Goal: Task Accomplishment & Management: Use online tool/utility

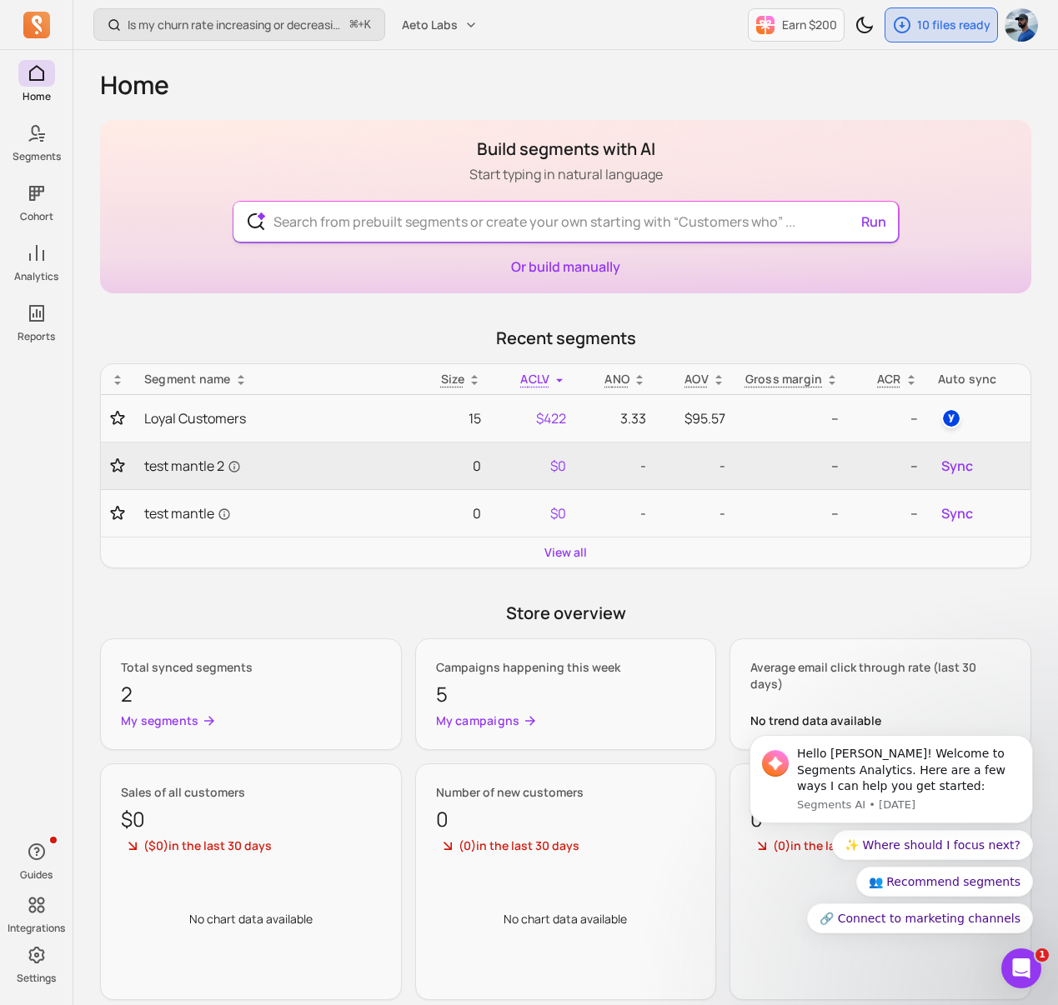
click at [318, 218] on input "text" at bounding box center [565, 222] width 611 height 40
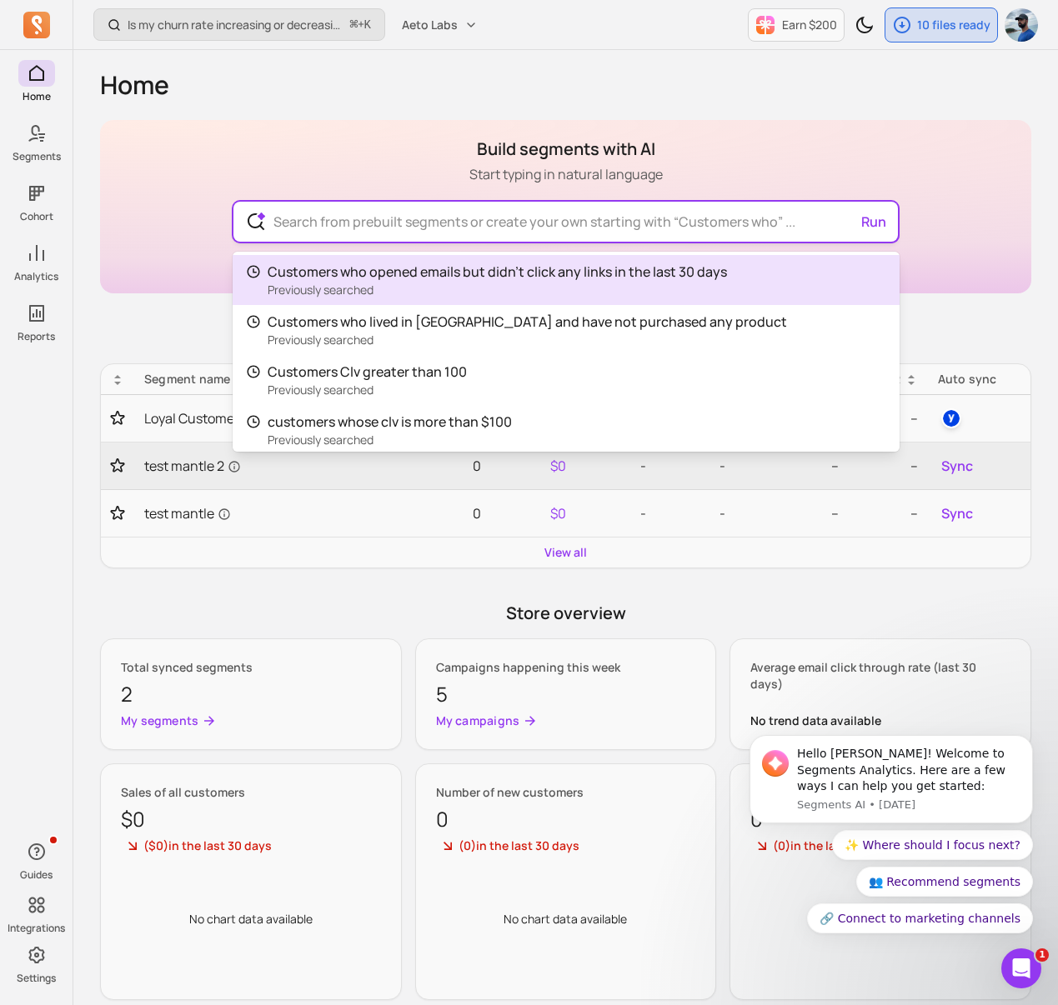
paste input "customer who bought at least a product from the collection Destockage since the…"
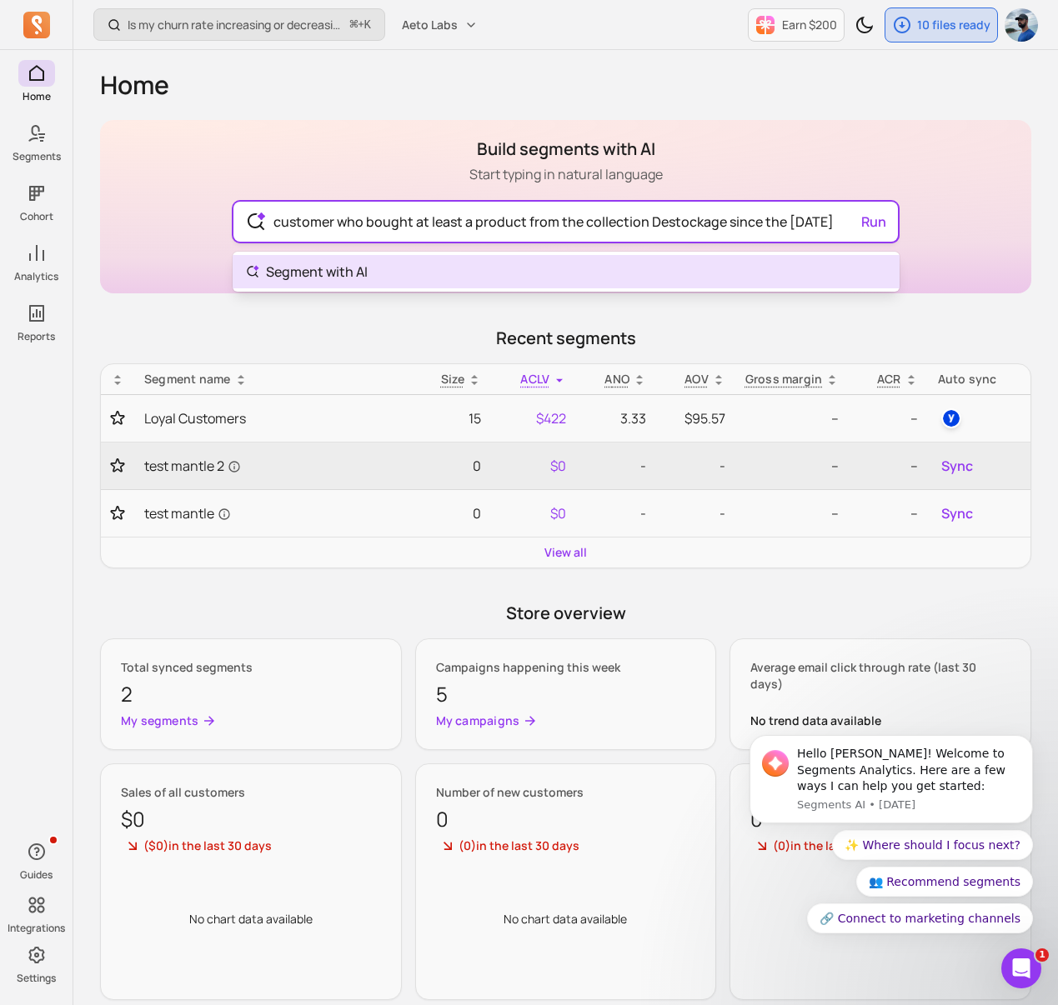
type input "customer who bought at least a product from the collection Destockage since the…"
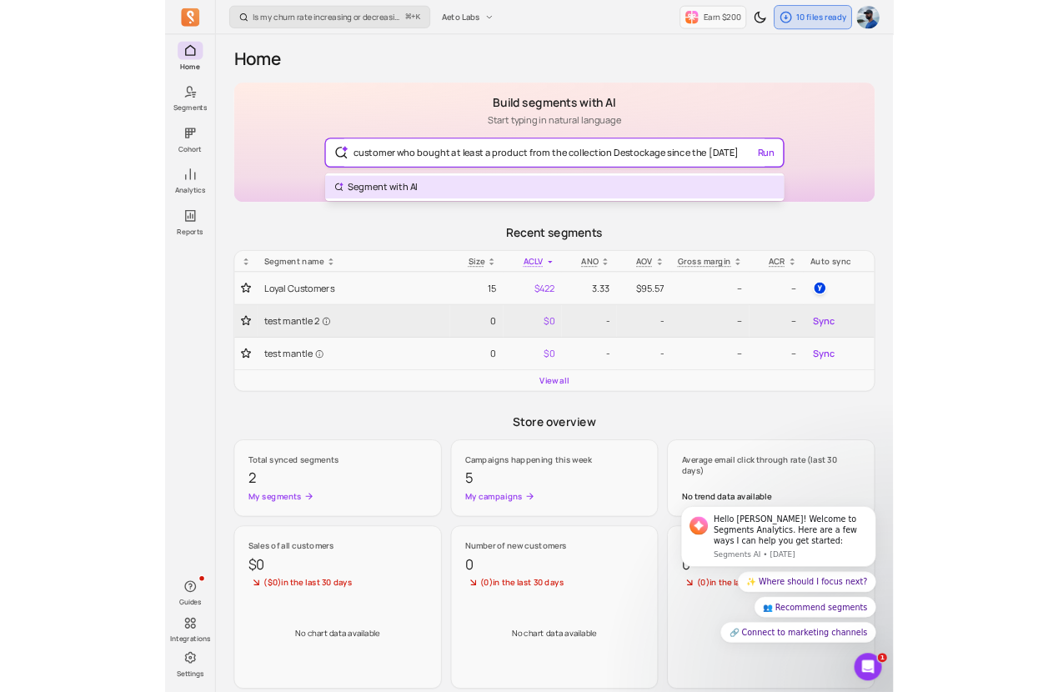
scroll to position [0, 0]
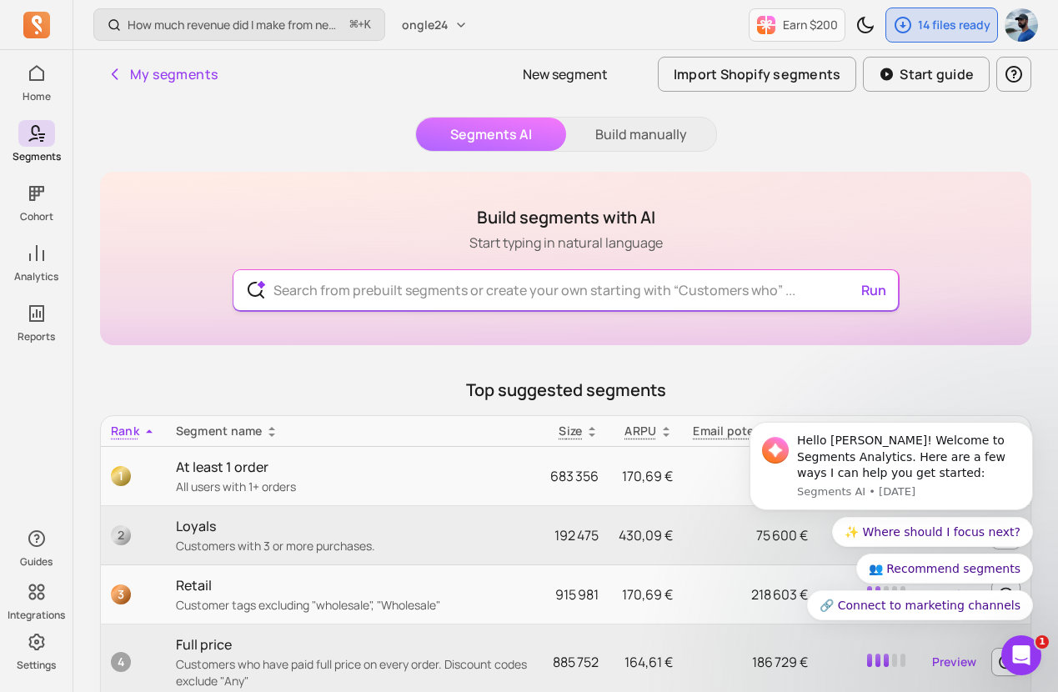
click at [426, 291] on input "text" at bounding box center [565, 290] width 611 height 40
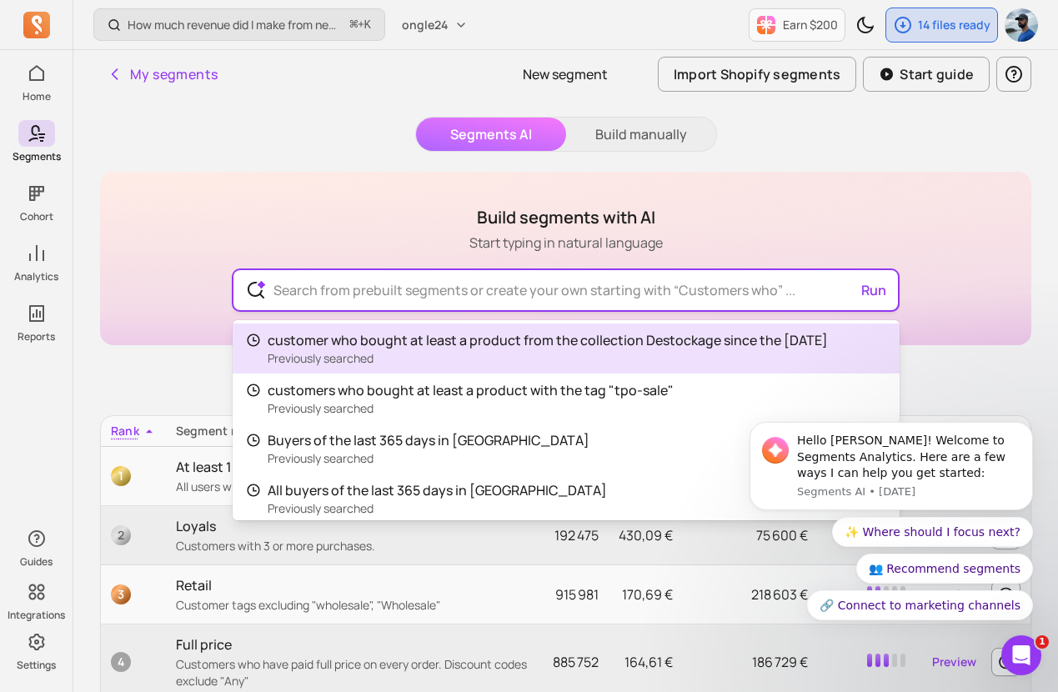
paste input "customer who bought at least a product from the collection Destockage since the…"
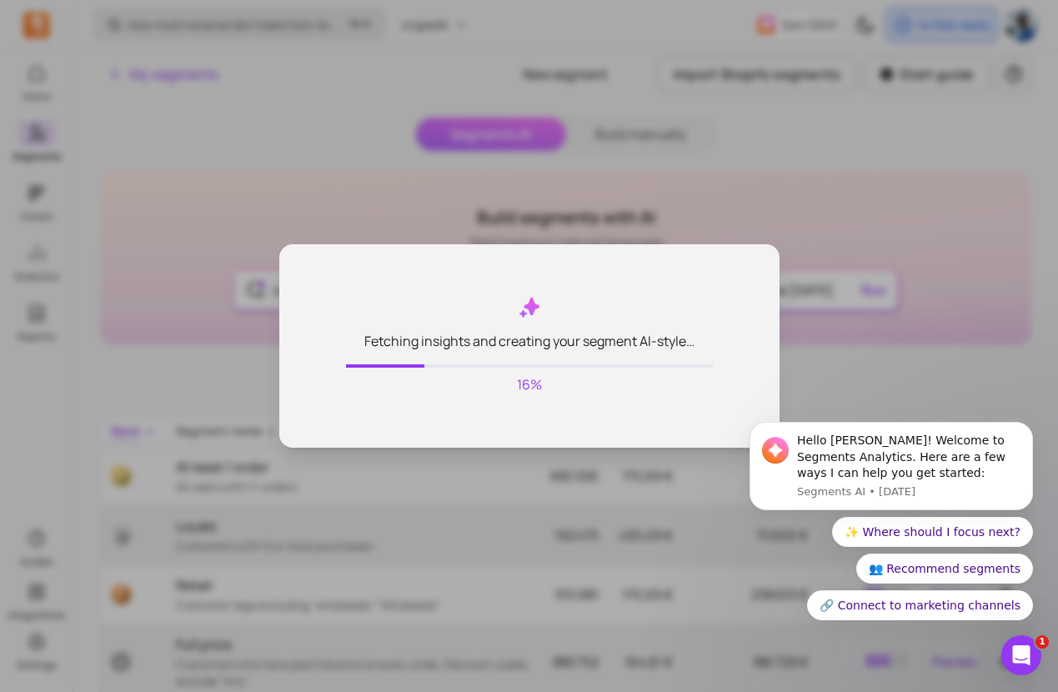
type input "customer who bought at least a product from the collection Destockage since the…"
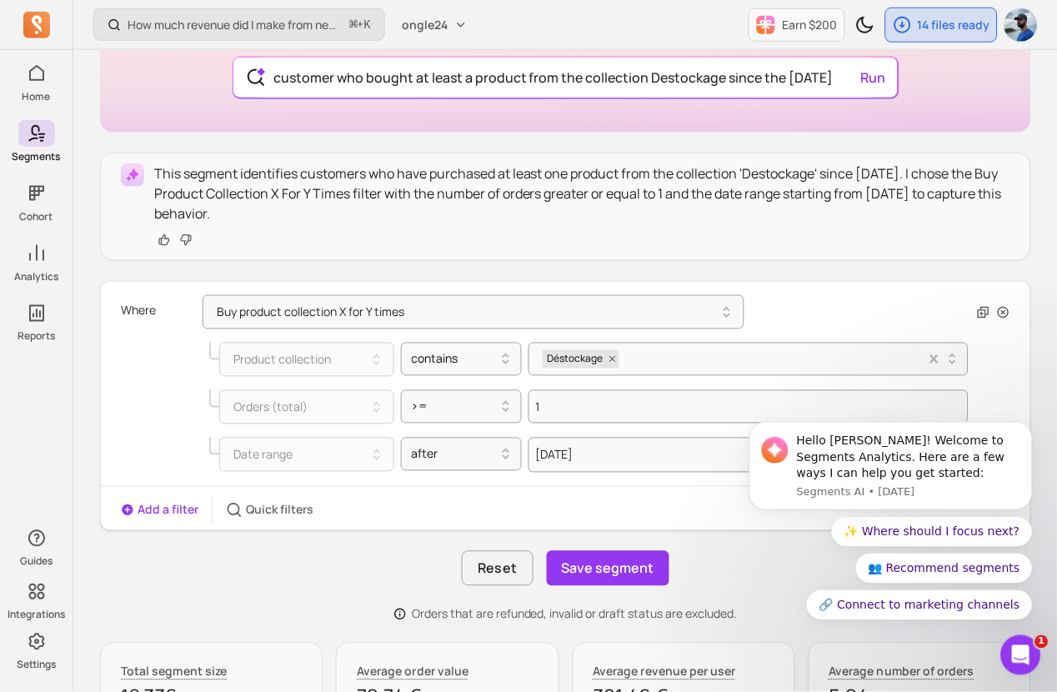
scroll to position [218, 0]
